Goal: Navigation & Orientation: Find specific page/section

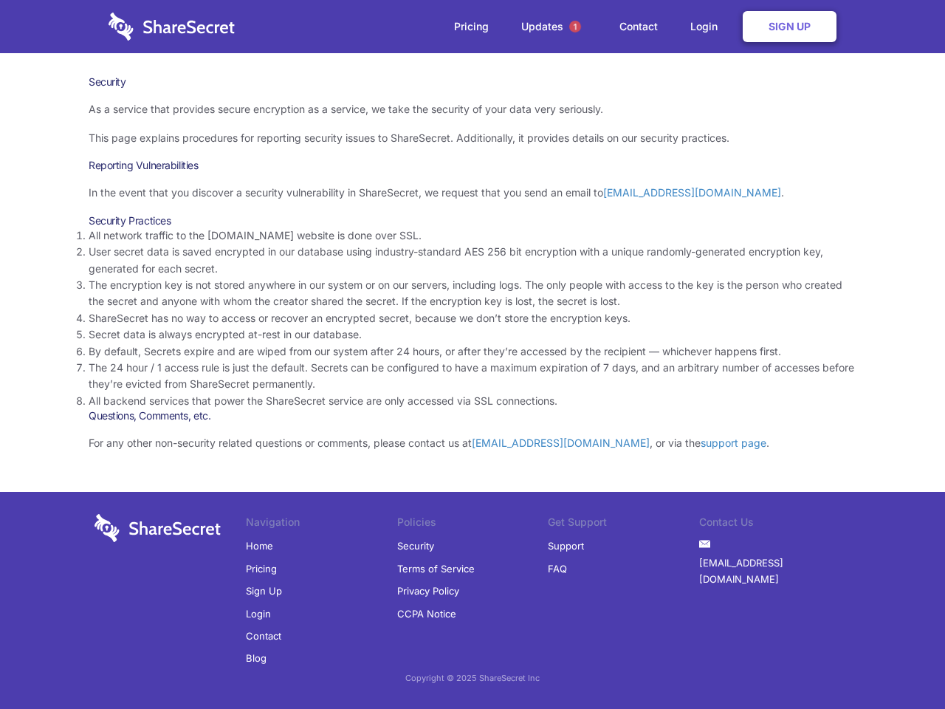
click at [472, 354] on li "By default, Secrets expire and are wiped from our system after 24 hours, or aft…" at bounding box center [473, 351] width 768 height 16
click at [575, 27] on span "1" at bounding box center [575, 27] width 12 height 12
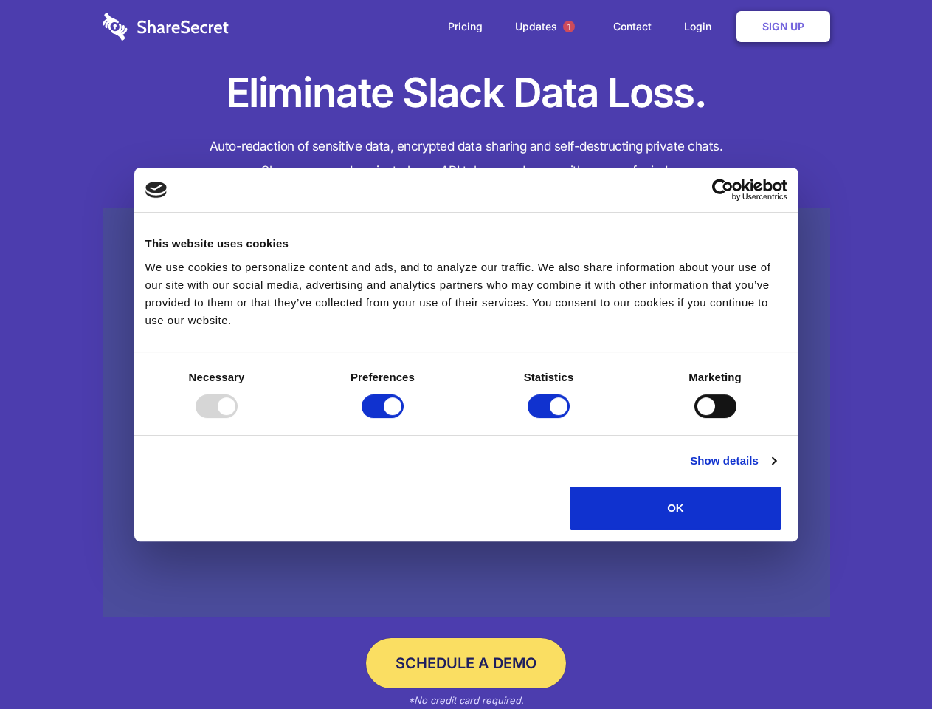
click at [238, 418] on div at bounding box center [217, 406] width 42 height 24
click at [404, 418] on input "Preferences" at bounding box center [383, 406] width 42 height 24
checkbox input "false"
click at [551, 418] on input "Statistics" at bounding box center [549, 406] width 42 height 24
checkbox input "false"
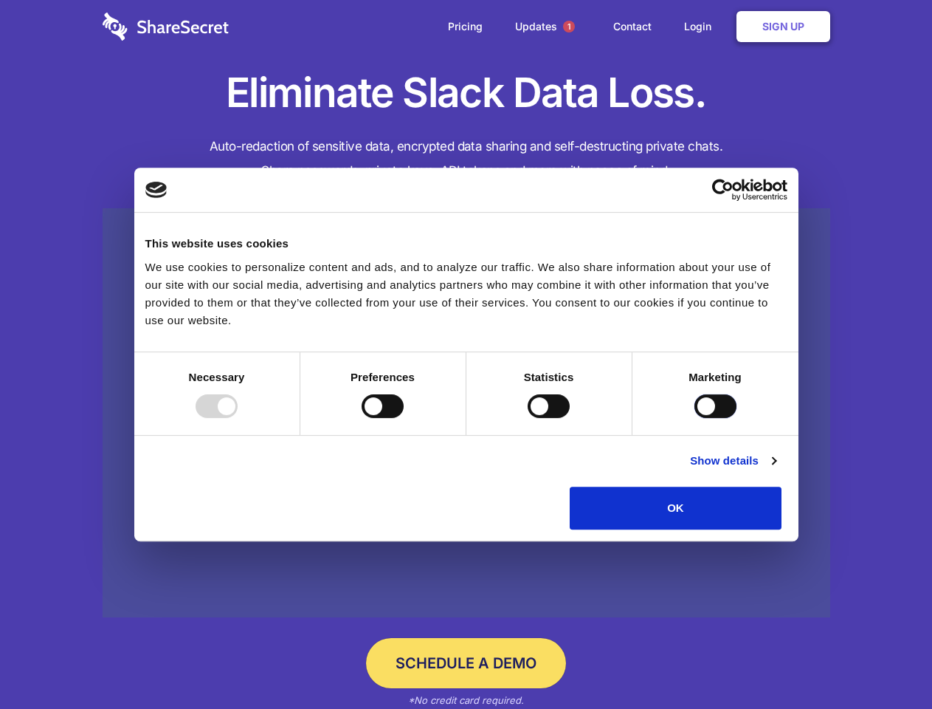
click at [695, 418] on input "Marketing" at bounding box center [716, 406] width 42 height 24
checkbox input "true"
click at [776, 470] on link "Show details" at bounding box center [733, 461] width 86 height 18
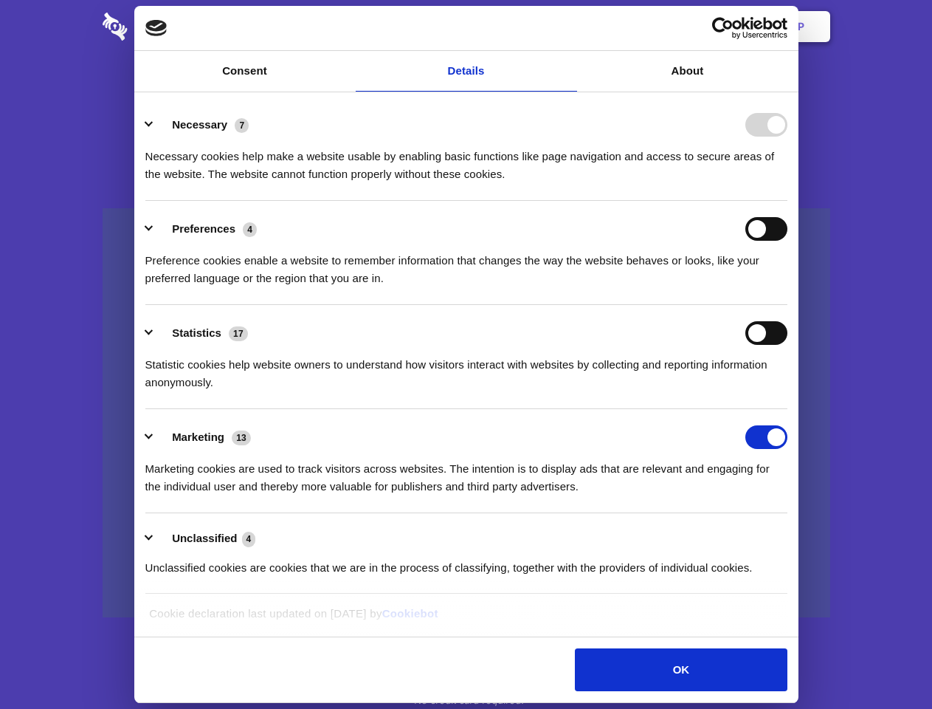
click at [788, 183] on div "Necessary cookies help make a website usable by enabling basic functions like p…" at bounding box center [466, 160] width 642 height 47
click at [568, 27] on span "1" at bounding box center [569, 27] width 12 height 12
